Goal: Communication & Community: Connect with others

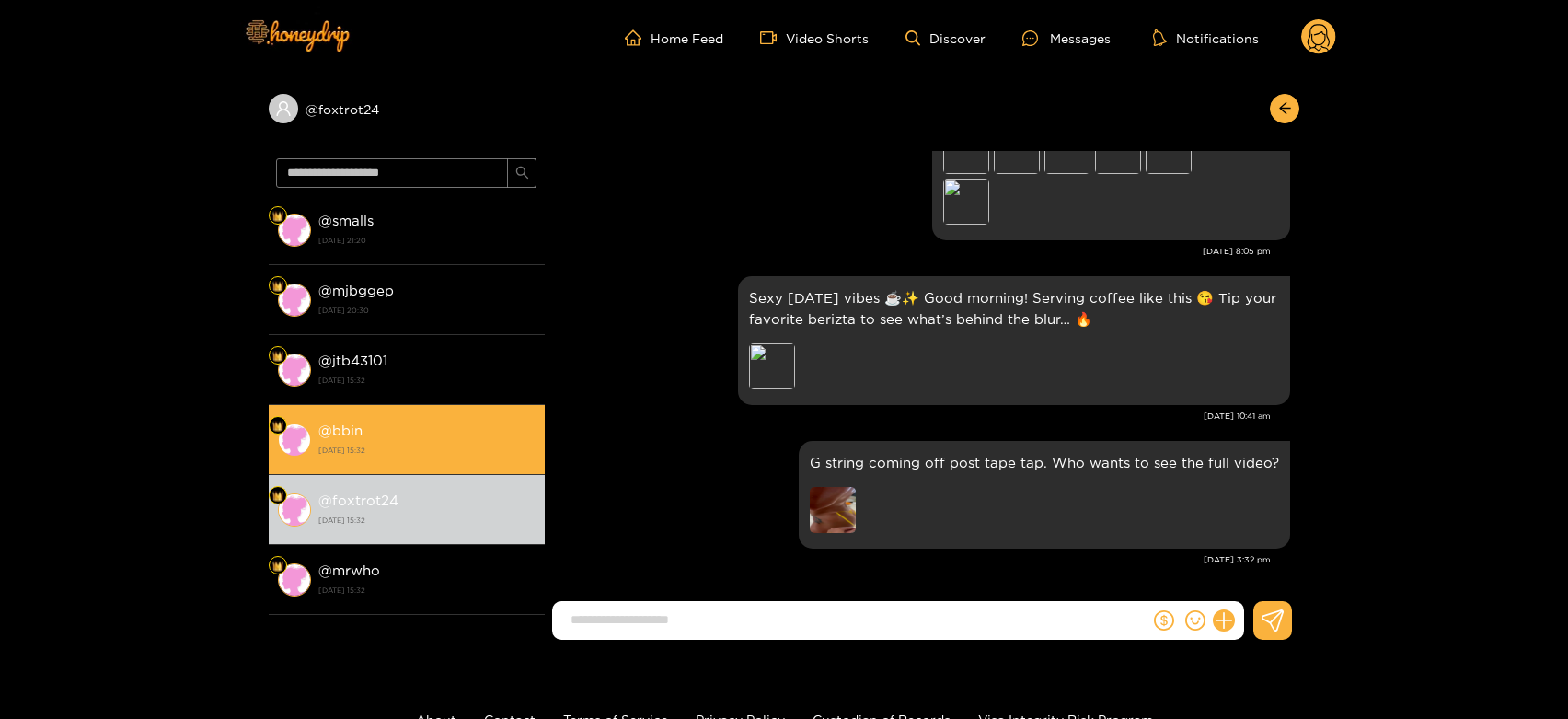
scroll to position [102, 0]
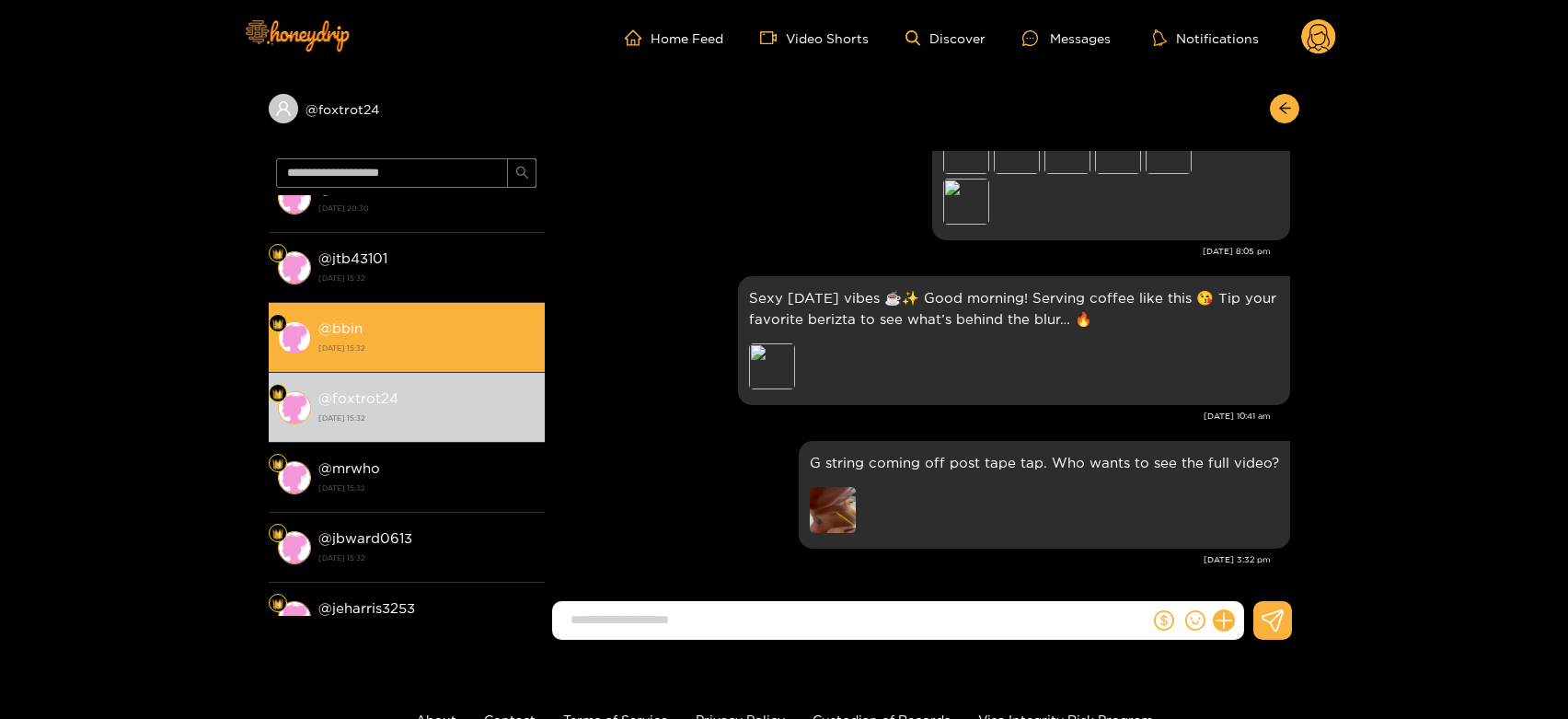
click at [390, 463] on div "@ mrwho [DATE] 15:32" at bounding box center [427, 477] width 217 height 41
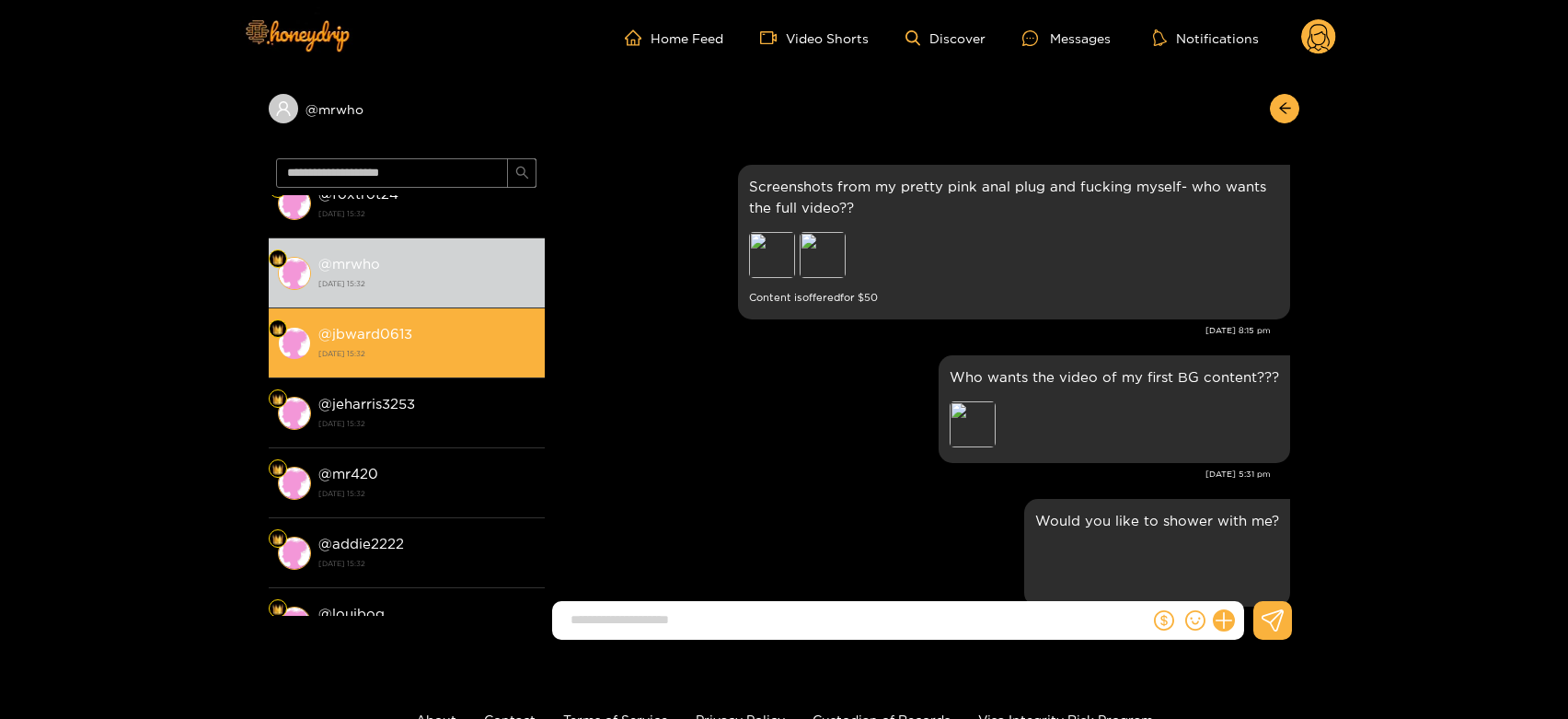
scroll to position [3586, 0]
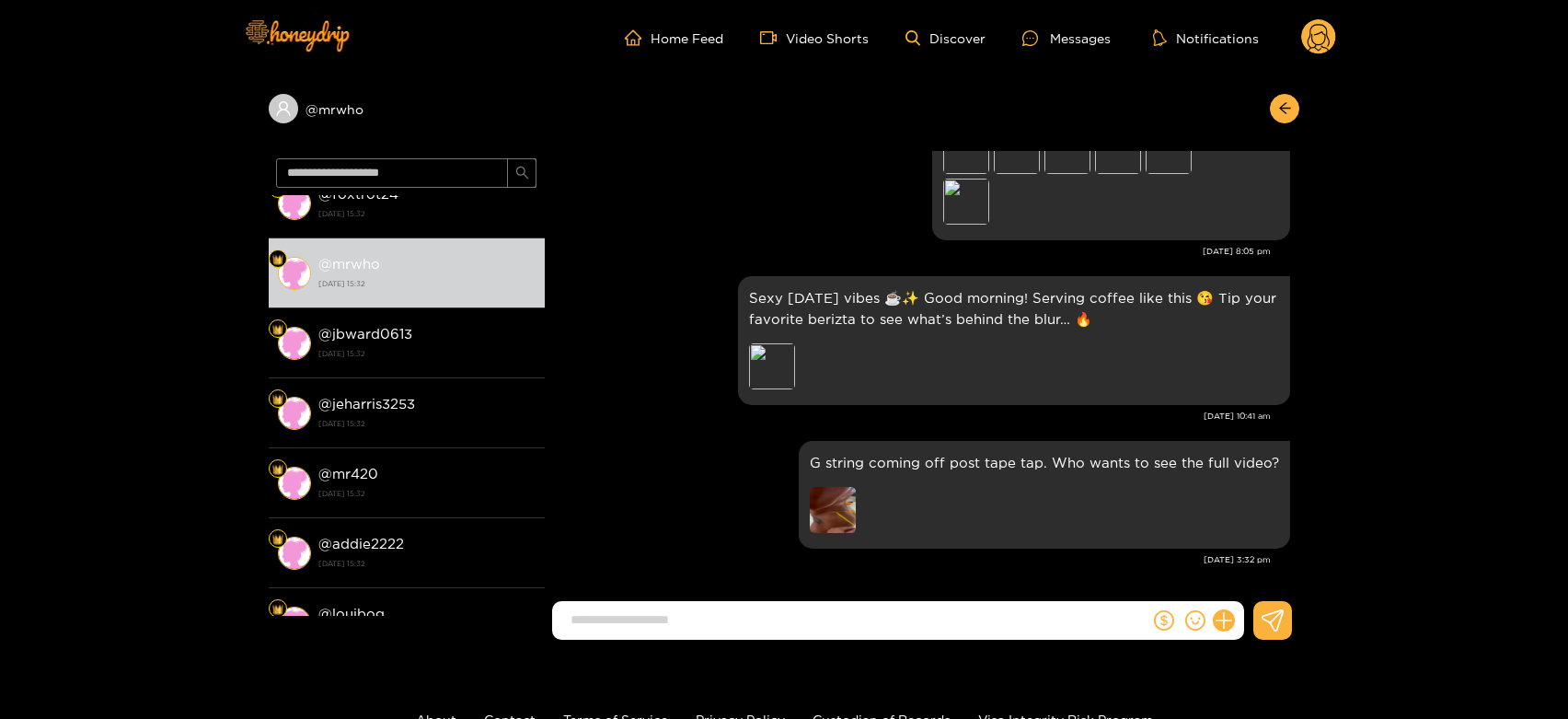
click at [1319, 30] on circle at bounding box center [1318, 37] width 35 height 35
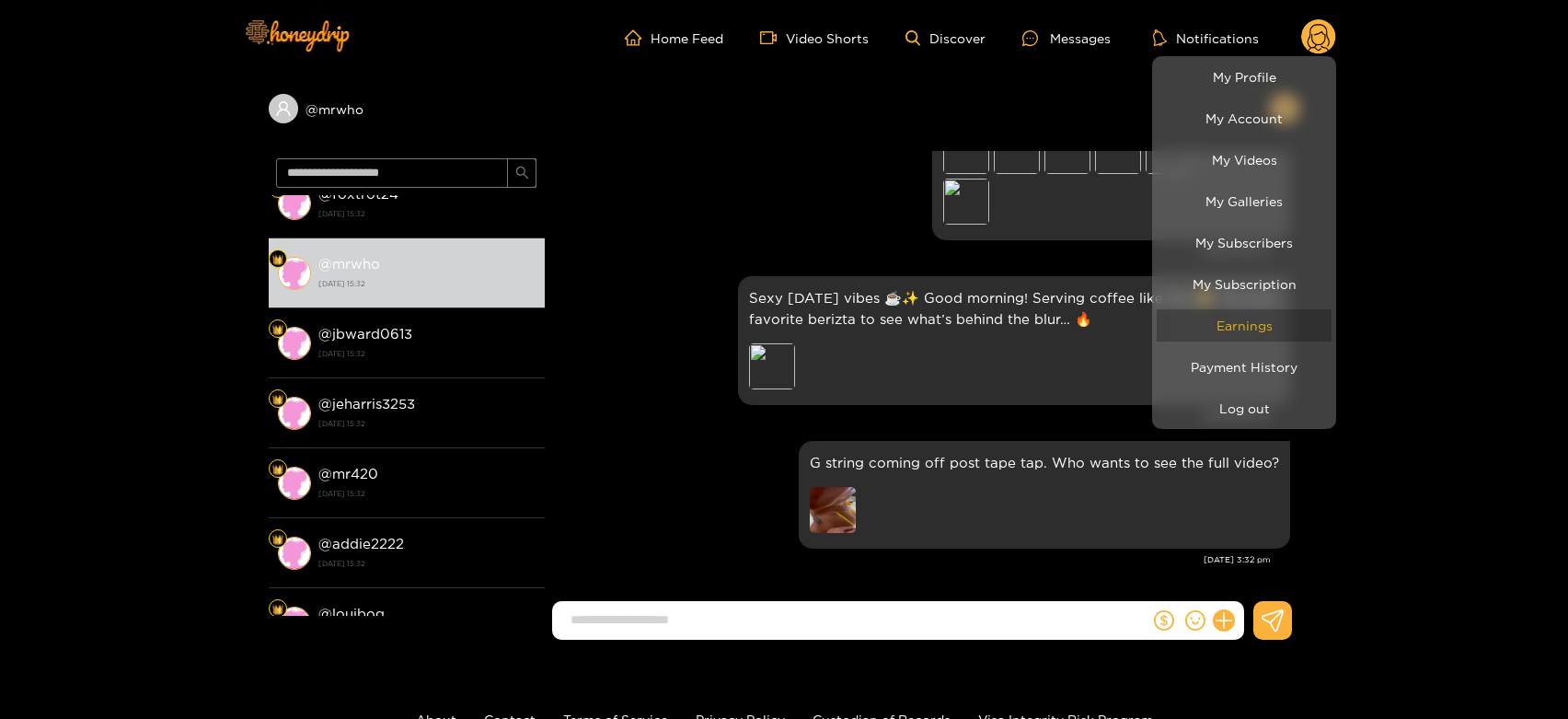
click at [1256, 315] on link "Earnings" at bounding box center [1243, 325] width 175 height 32
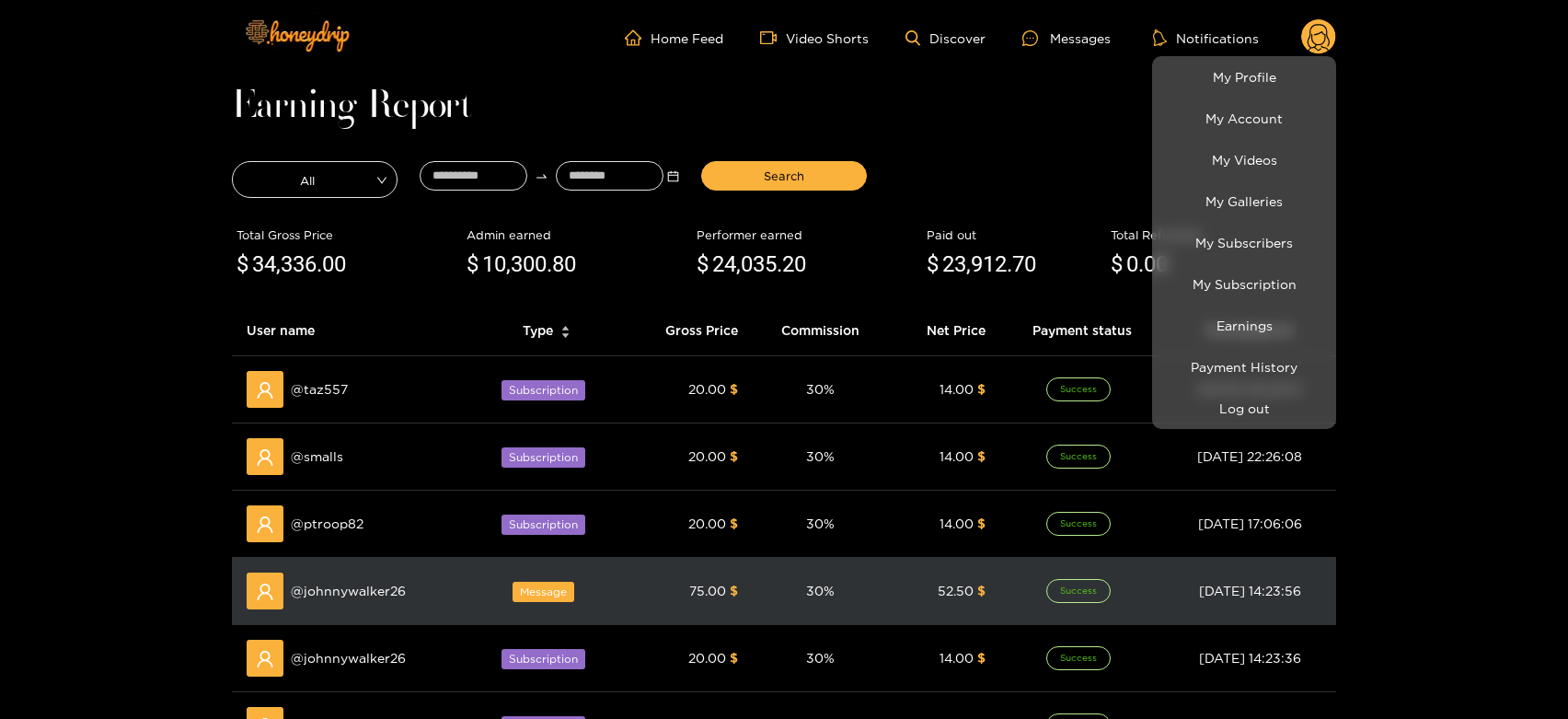
click at [353, 575] on div at bounding box center [784, 360] width 1568 height 719
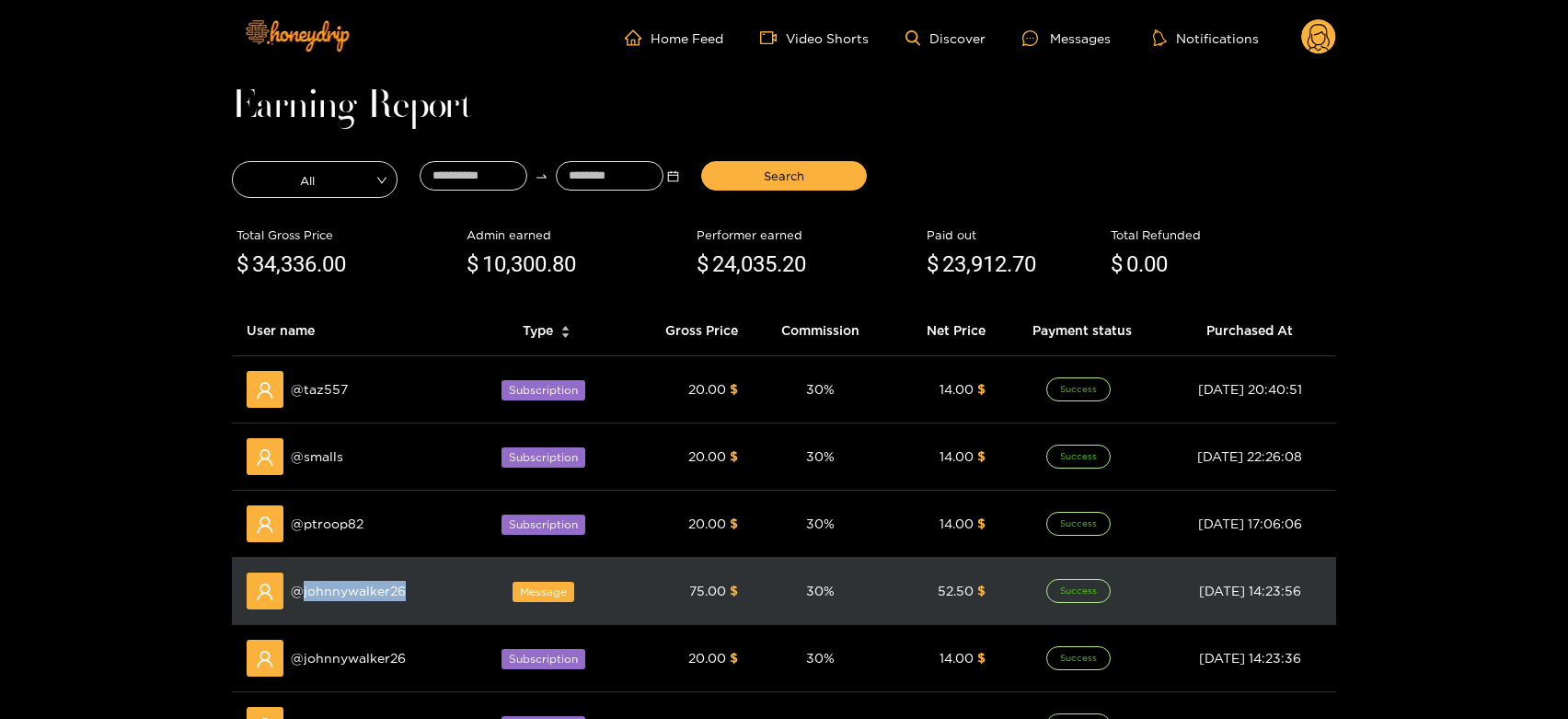
click at [353, 575] on div "@ johnnywalker26" at bounding box center [350, 590] width 209 height 37
copy span "johnnywalker26"
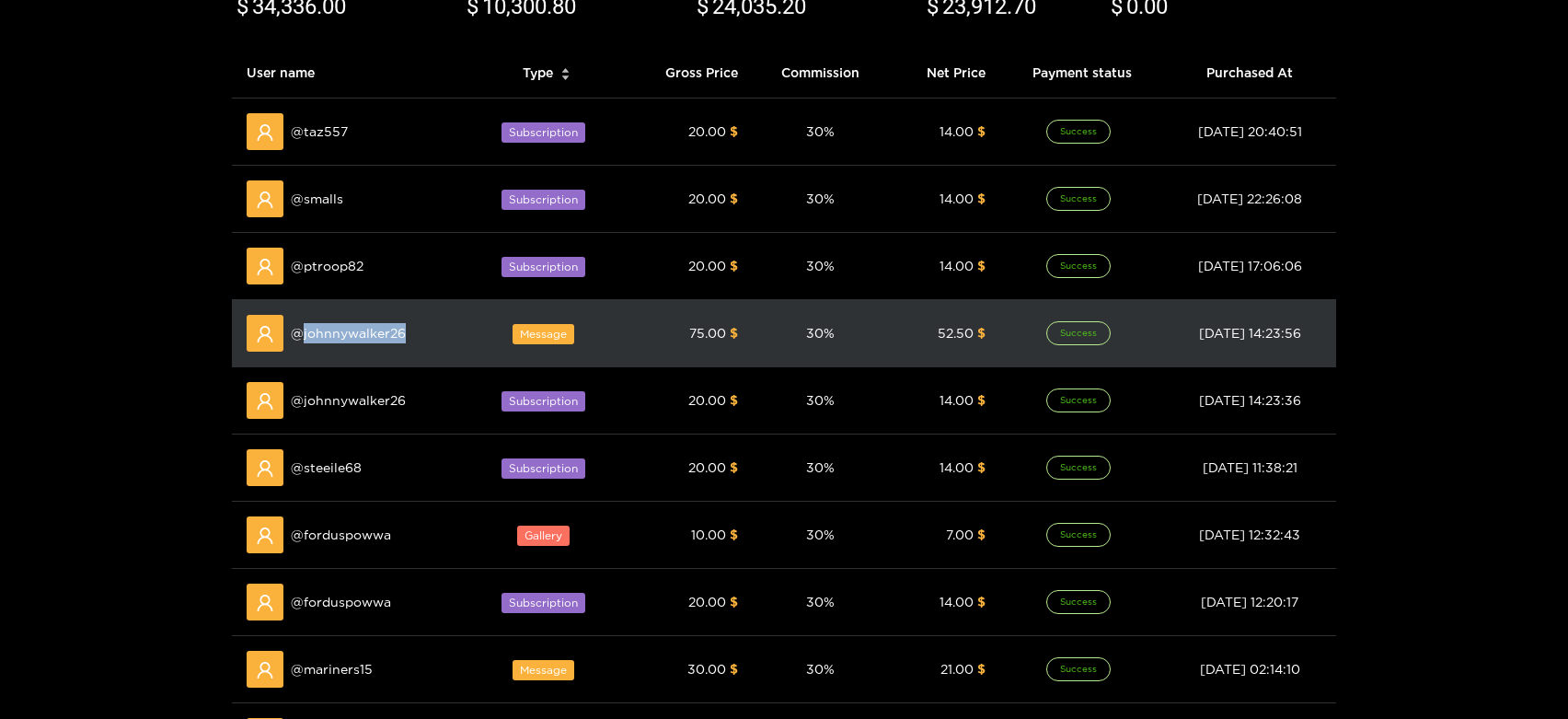
scroll to position [306, 0]
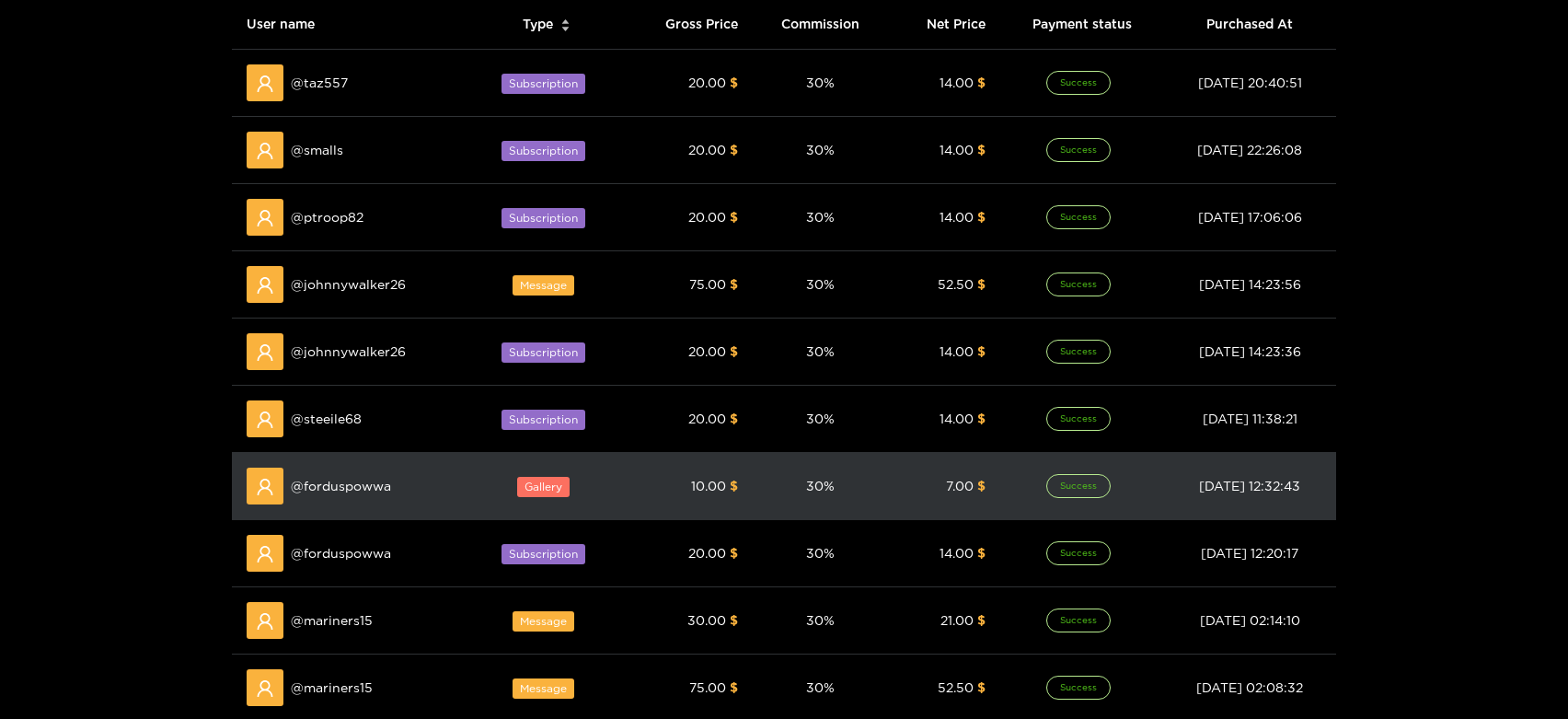
click at [348, 482] on span "@ forduspowwa" at bounding box center [341, 486] width 100 height 21
copy span "forduspowwa"
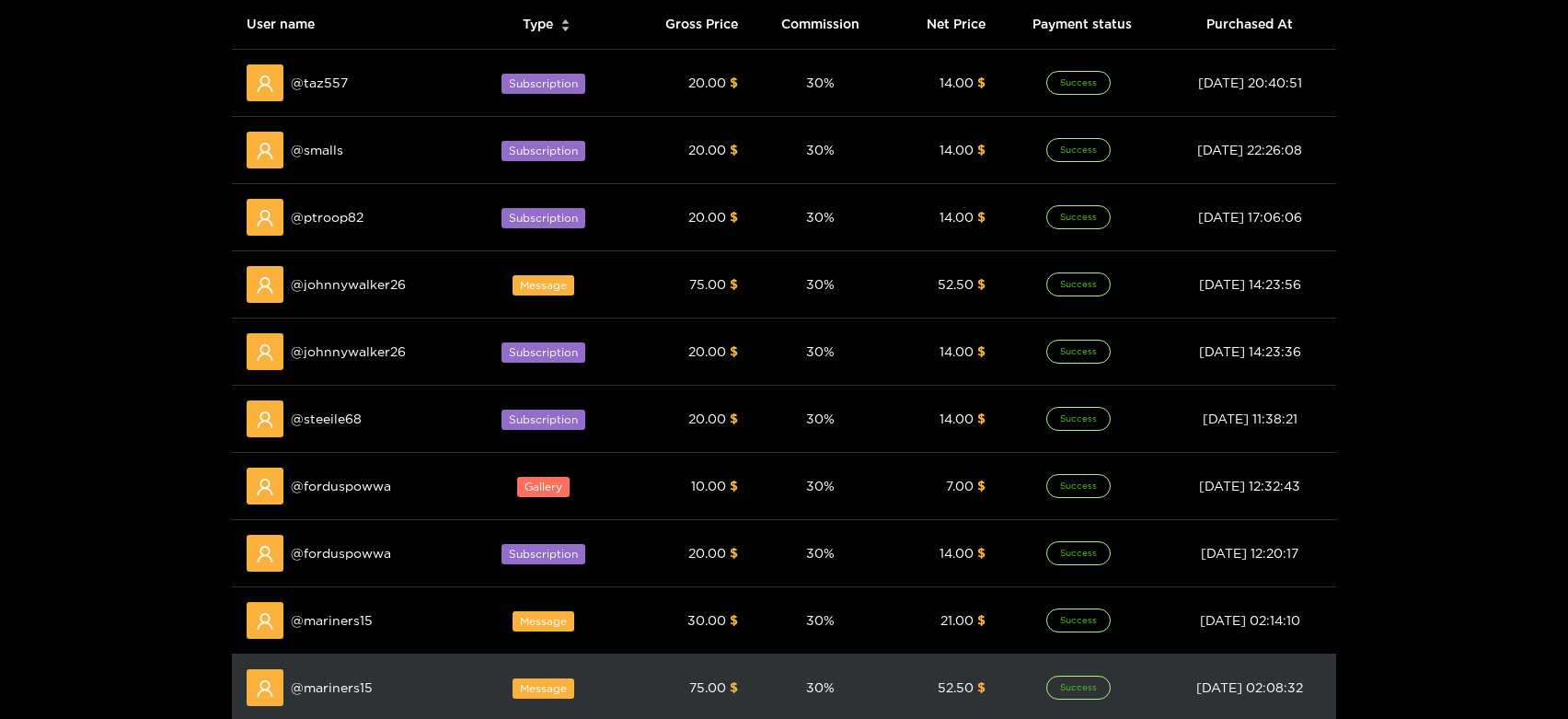
click at [324, 660] on td "@ mariners15" at bounding box center [351, 688] width 239 height 67
copy span "mariners15"
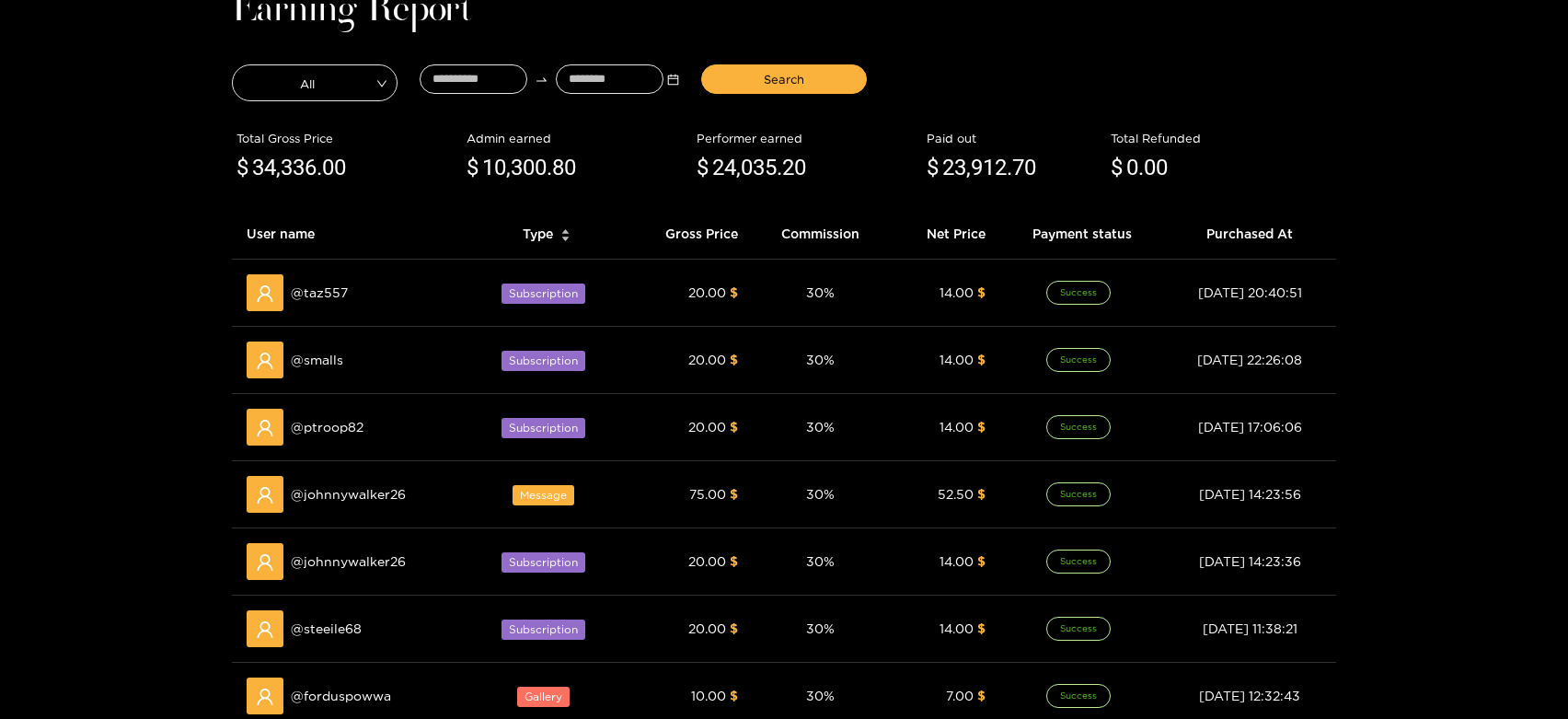
scroll to position [0, 0]
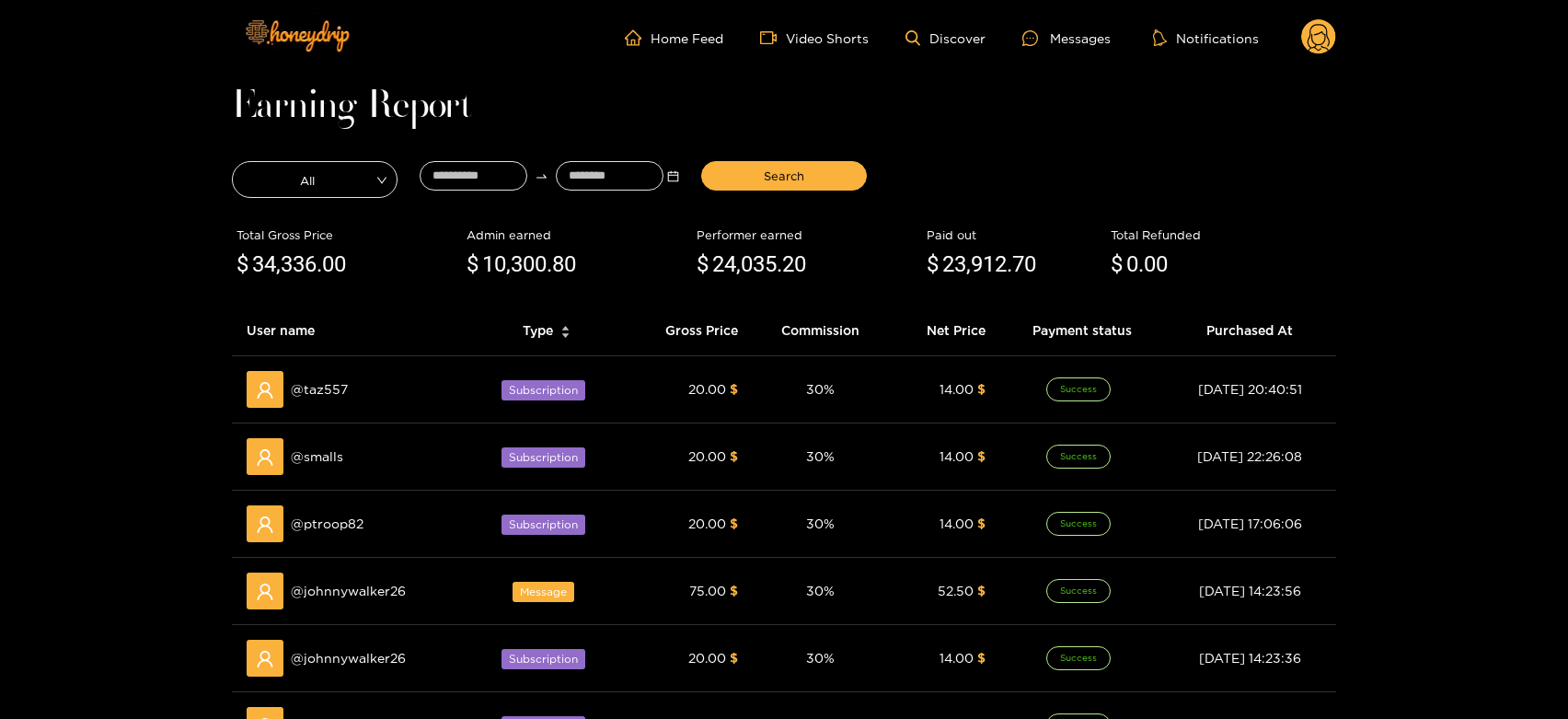
click at [1067, 42] on div "Messages" at bounding box center [1066, 37] width 88 height 22
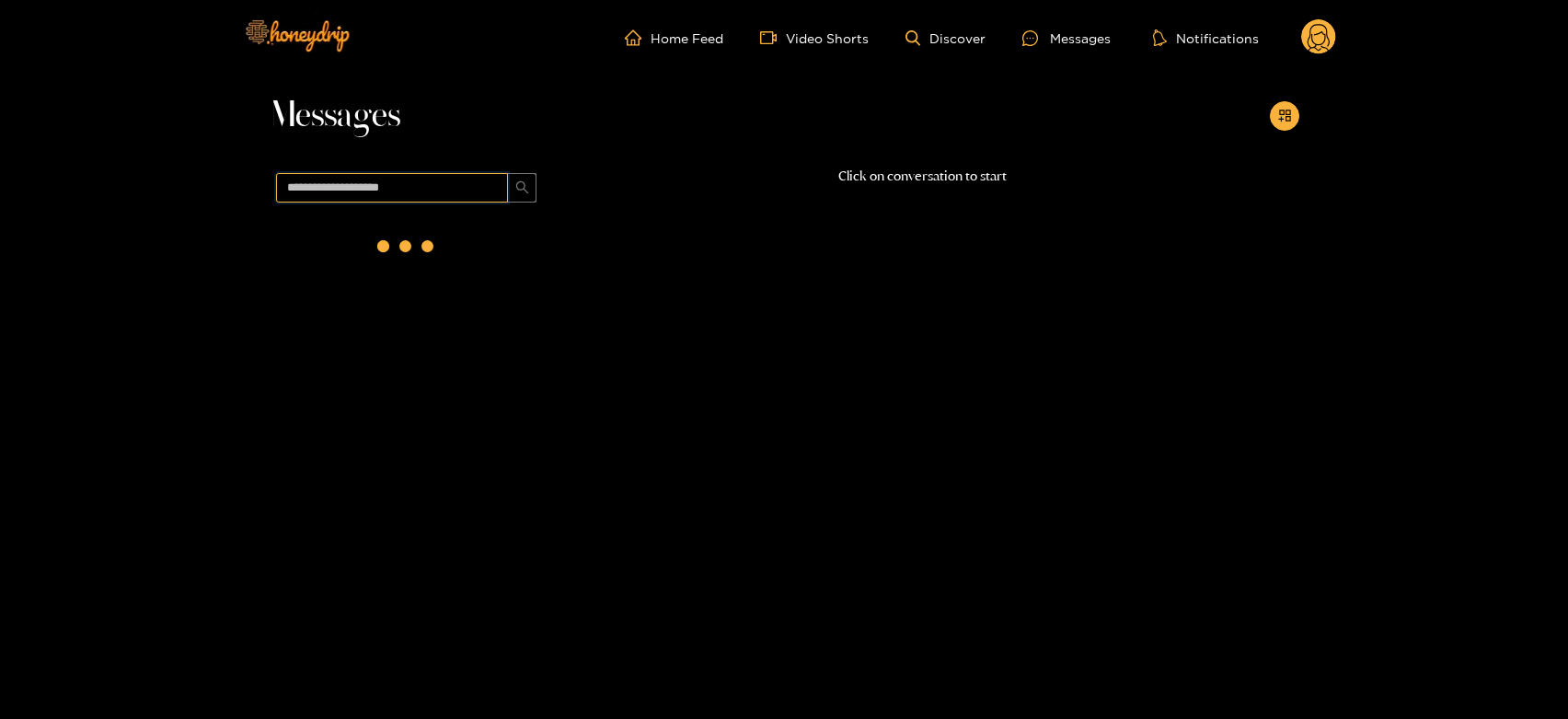
click at [399, 183] on input "text" at bounding box center [392, 187] width 232 height 29
paste input "**********"
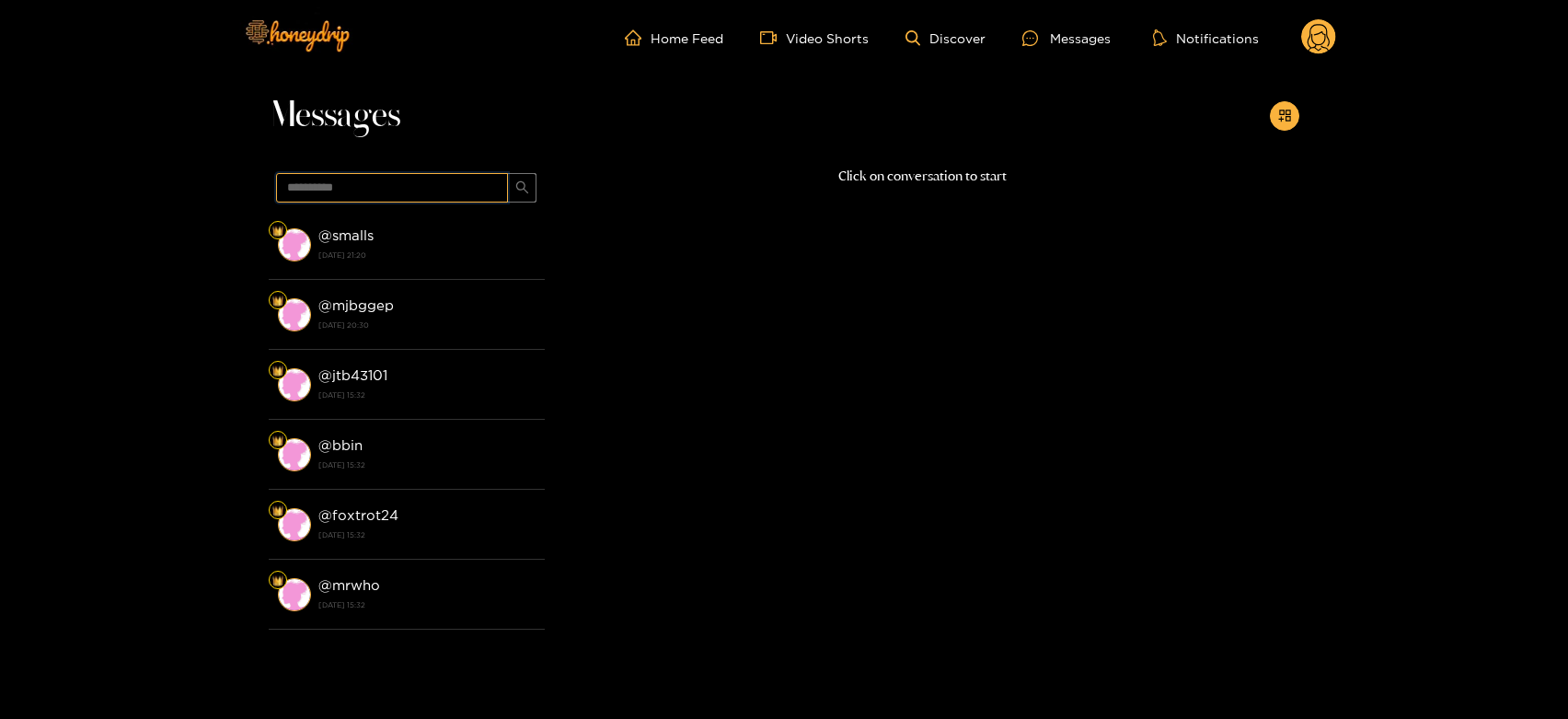
type input "**********"
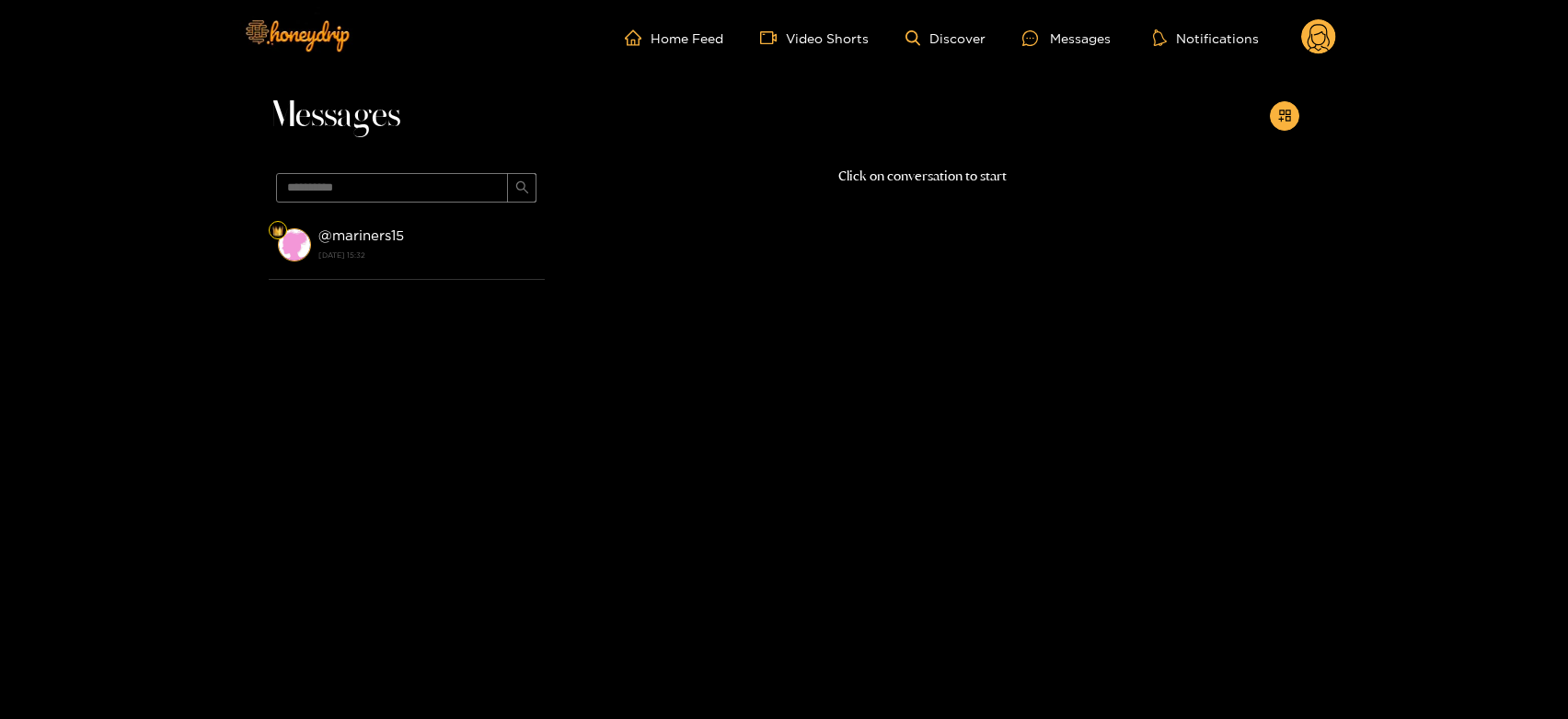
click at [404, 225] on div "@ mariners15 [DATE] 15:32" at bounding box center [427, 244] width 217 height 41
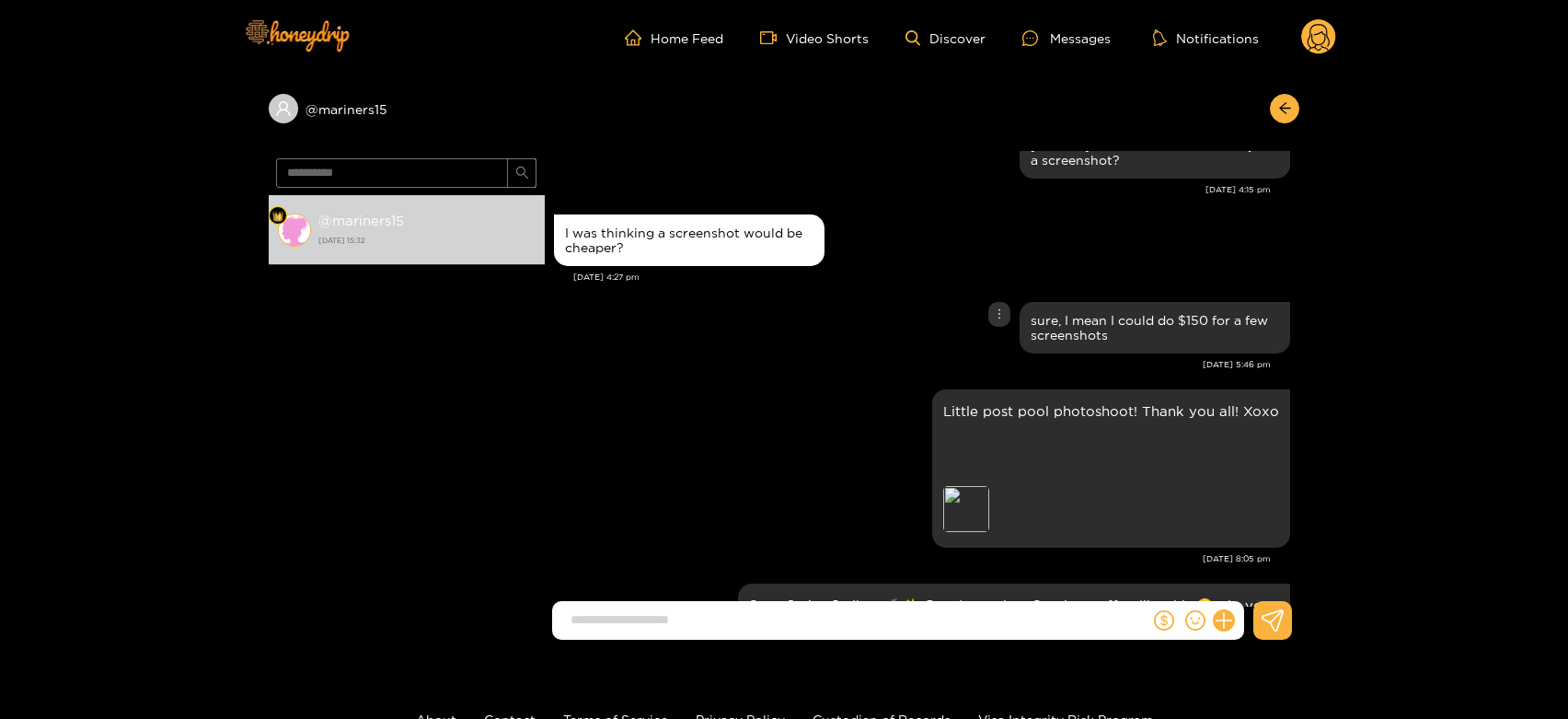
scroll to position [2686, 0]
